Goal: Navigation & Orientation: Understand site structure

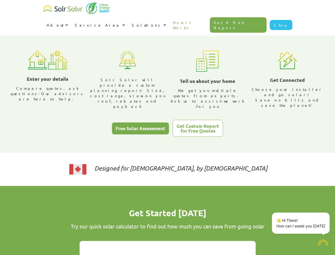
click at [64, 22] on div "About" at bounding box center [55, 24] width 17 height 5
click at [121, 22] on div "Service Area" at bounding box center [98, 24] width 46 height 5
click at [162, 22] on div "Solutions" at bounding box center [147, 24] width 30 height 5
click at [302, 223] on p "👋 Hi There! How can I assist you [DATE]" at bounding box center [300, 222] width 49 height 11
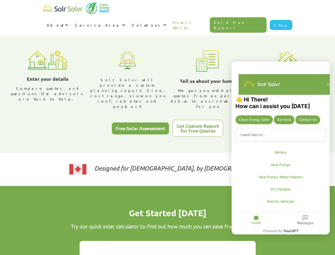
click at [328, 213] on div "👋 Hi There! How can i assist you [DATE] Clean Energy Solvr Services Contact Us …" at bounding box center [280, 161] width 98 height 131
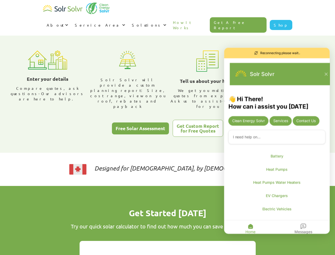
click at [323, 243] on icon "Close chatbot widget" at bounding box center [322, 242] width 7 height 7
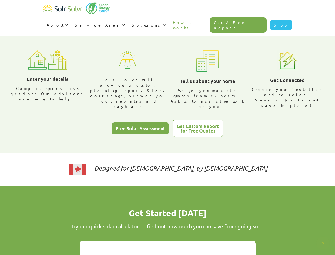
type textarea "x"
